Goal: Task Accomplishment & Management: Complete application form

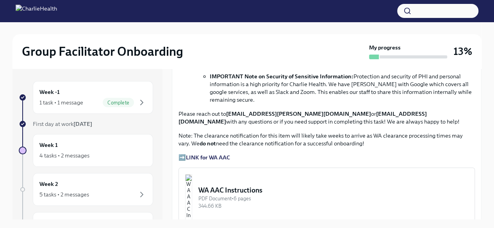
scroll to position [543, 0]
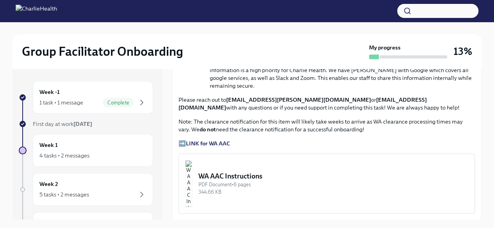
click at [219, 143] on strong "LINK for WA AAC" at bounding box center [208, 143] width 44 height 7
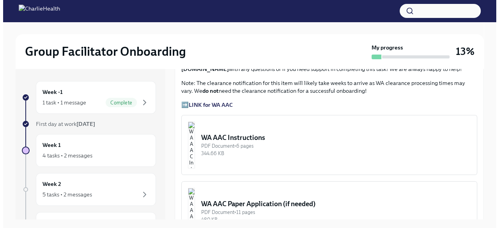
scroll to position [583, 0]
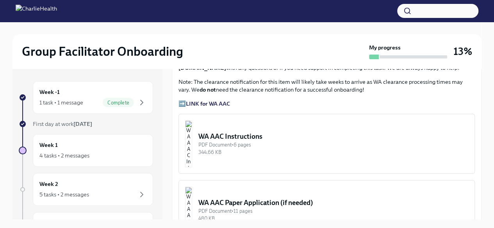
click at [321, 149] on div "344.66 KB" at bounding box center [333, 152] width 270 height 7
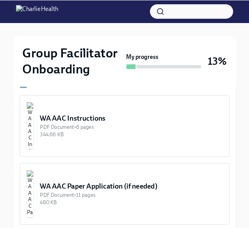
scroll to position [724, 0]
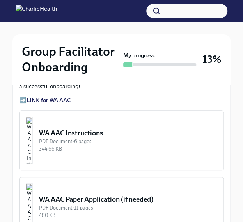
click at [101, 138] on div "PDF Document • 6 pages" at bounding box center [128, 141] width 178 height 7
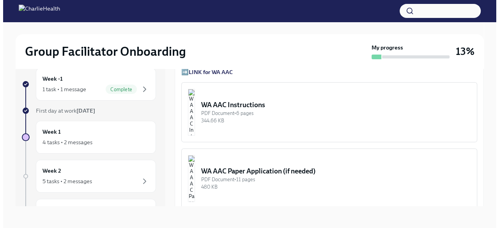
scroll to position [590, 0]
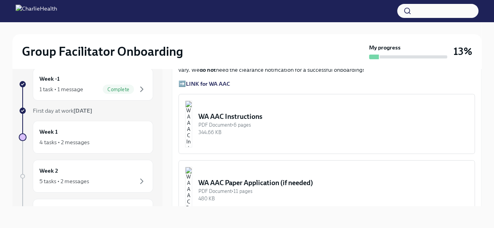
click at [284, 121] on div "PDF Document • 6 pages" at bounding box center [333, 124] width 270 height 7
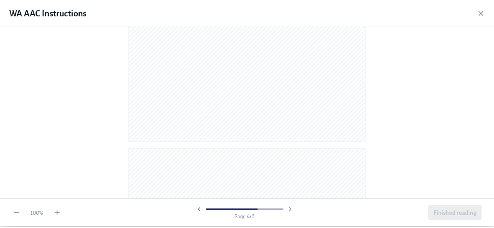
scroll to position [1727, 0]
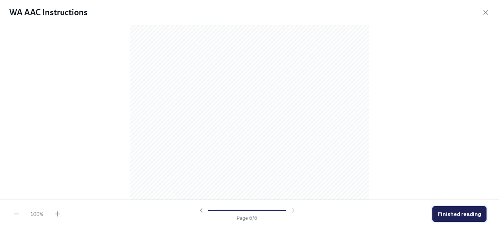
click at [466, 212] on span "Finished reading" at bounding box center [459, 214] width 43 height 8
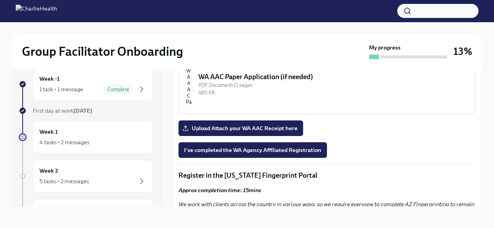
scroll to position [696, 0]
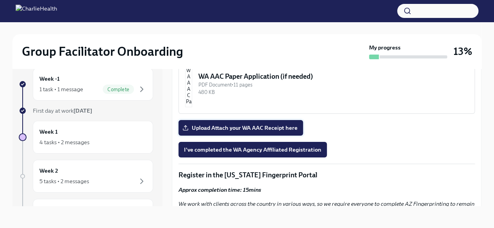
click at [279, 124] on span "Upload Attach your WA AAC Receipt here" at bounding box center [241, 128] width 114 height 8
click at [0, 0] on input "Upload Attach your WA AAC Receipt here" at bounding box center [0, 0] width 0 height 0
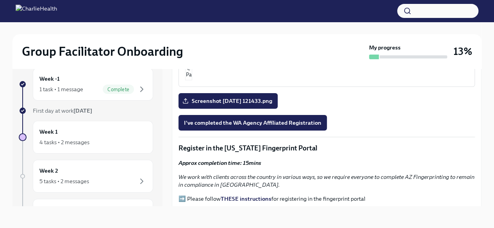
scroll to position [725, 0]
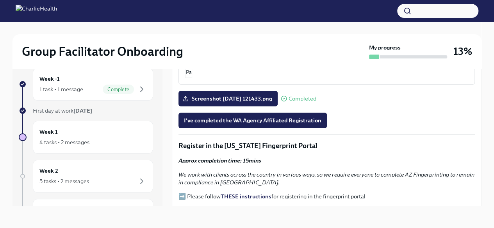
click at [304, 117] on span "I've completed the WA Agency Affiliated Registration" at bounding box center [252, 121] width 137 height 8
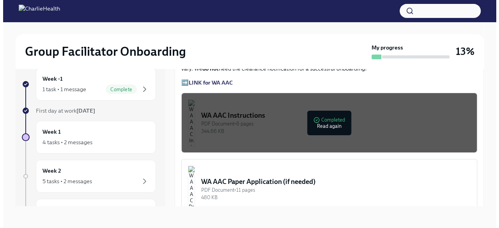
scroll to position [586, 0]
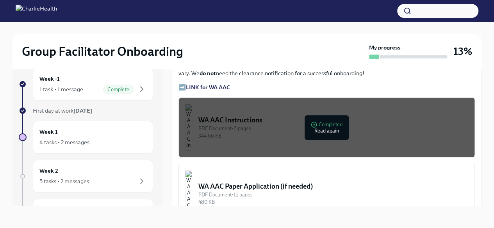
click at [323, 125] on div "PDF Document • 6 pages" at bounding box center [333, 128] width 270 height 7
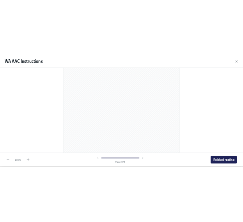
scroll to position [46, 0]
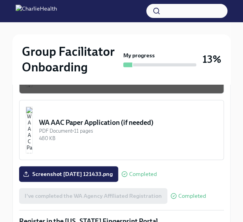
scroll to position [827, 0]
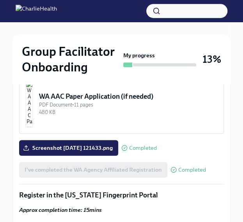
click at [151, 140] on div "Screenshot [DATE] 121433.png Completed" at bounding box center [88, 148] width 138 height 16
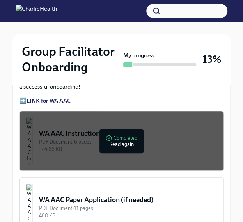
scroll to position [714, 0]
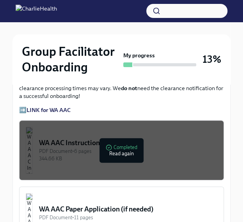
click at [148, 85] on p "Note: The clearance notification for this item will likely take weeks to arrive…" at bounding box center [121, 87] width 205 height 23
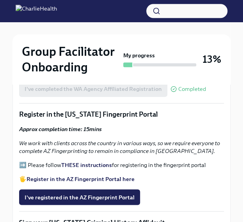
scroll to position [914, 0]
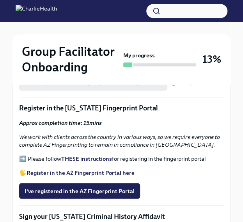
click at [68, 169] on strong "Register in the AZ Fingerprint Portal here" at bounding box center [81, 172] width 108 height 7
click at [84, 155] on strong "THESE instructions" at bounding box center [86, 158] width 51 height 7
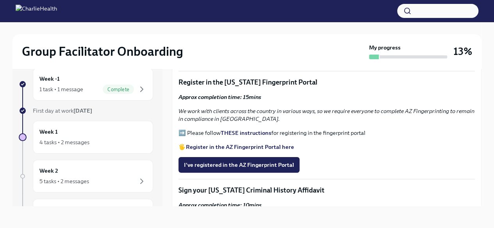
scroll to position [781, 0]
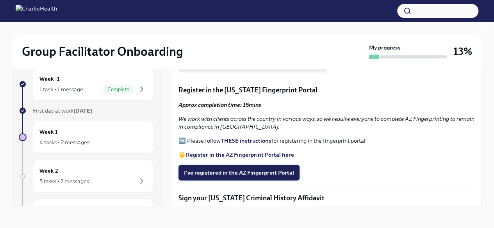
click at [280, 169] on span "I've registered in the AZ Fingerprint Portal" at bounding box center [239, 173] width 110 height 8
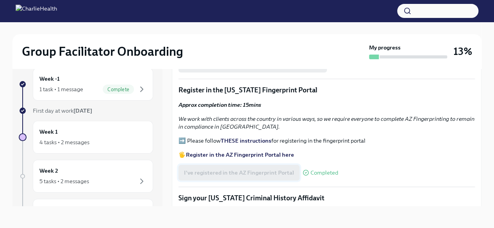
click at [361, 154] on p "🖐️ Register in the AZ Fingerprint Portal here" at bounding box center [326, 155] width 296 height 8
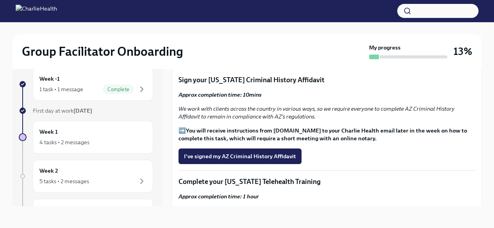
scroll to position [899, 0]
click at [242, 153] on span "I've signed my AZ Criminal History Affidavit" at bounding box center [240, 157] width 112 height 8
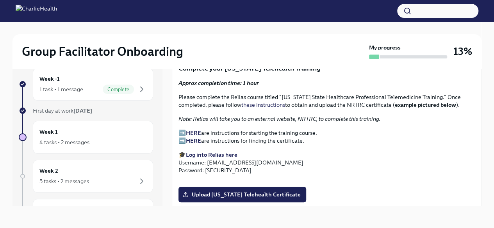
scroll to position [1002, 0]
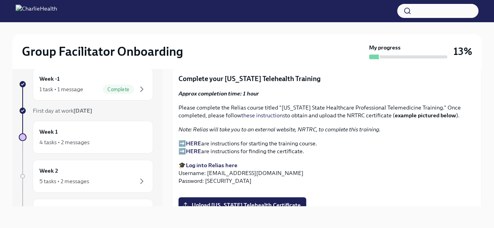
click at [194, 140] on strong "HERE" at bounding box center [193, 143] width 15 height 7
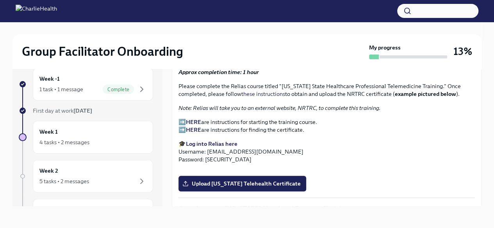
scroll to position [1023, 0]
